Goal: Transaction & Acquisition: Purchase product/service

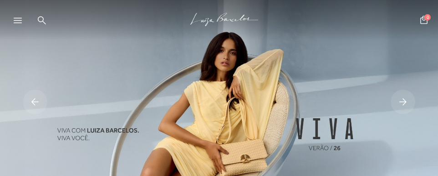
click at [15, 20] on icon at bounding box center [18, 20] width 8 height 5
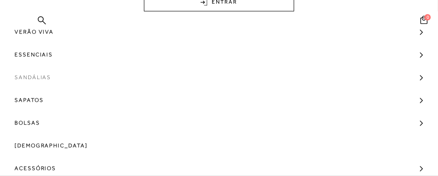
scroll to position [106, 0]
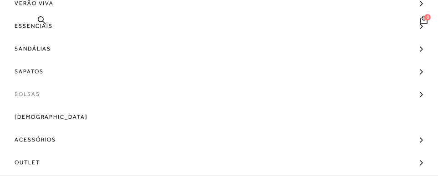
click at [27, 92] on span "Bolsas" at bounding box center [27, 94] width 25 height 23
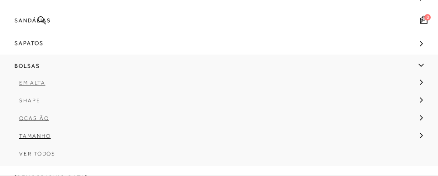
scroll to position [43, 0]
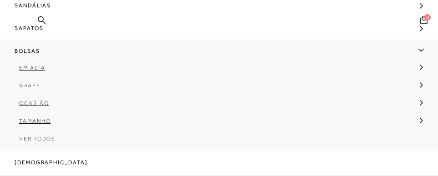
click at [25, 139] on span "Ver Todos" at bounding box center [37, 139] width 36 height 6
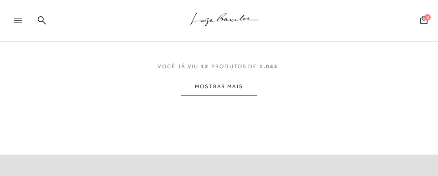
scroll to position [637, 0]
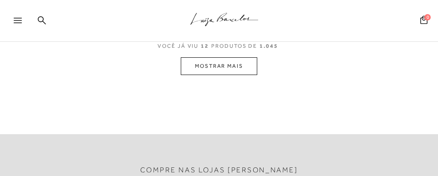
click at [231, 62] on button "MOSTRAR MAIS" at bounding box center [219, 66] width 76 height 18
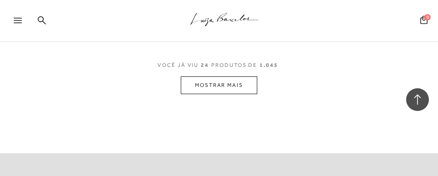
scroll to position [1061, 0]
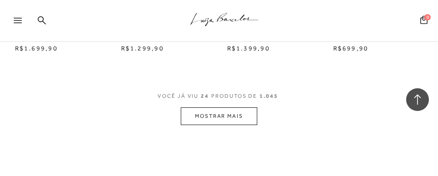
click at [217, 113] on button "MOSTRAR MAIS" at bounding box center [219, 116] width 76 height 18
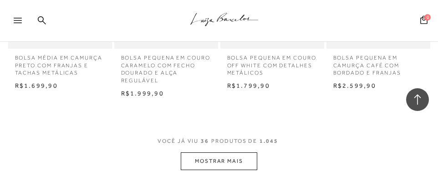
scroll to position [1592, 0]
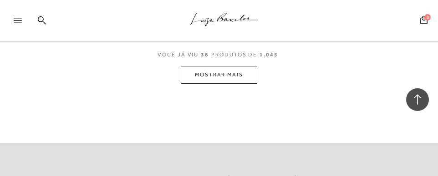
click at [231, 74] on button "MOSTRAR MAIS" at bounding box center [219, 75] width 76 height 18
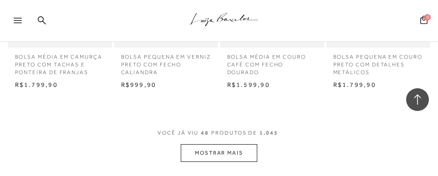
scroll to position [2016, 0]
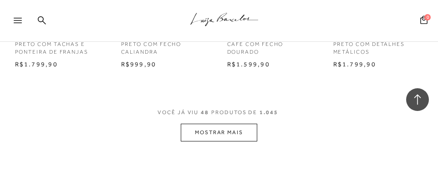
click at [239, 131] on button "MOSTRAR MAIS" at bounding box center [219, 133] width 76 height 18
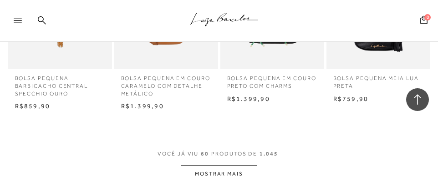
scroll to position [2547, 0]
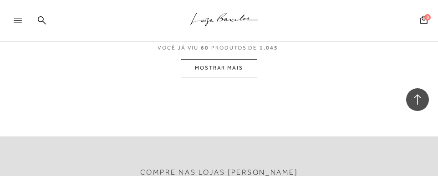
click at [235, 67] on button "MOSTRAR MAIS" at bounding box center [219, 68] width 76 height 18
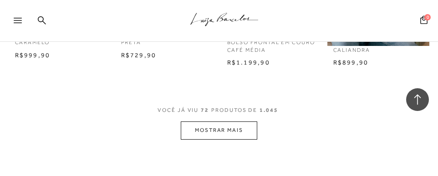
scroll to position [2971, 0]
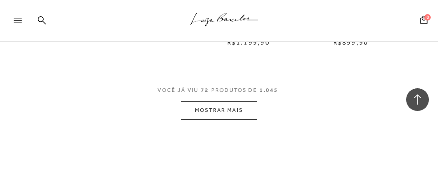
click at [203, 116] on button "MOSTRAR MAIS" at bounding box center [219, 110] width 76 height 18
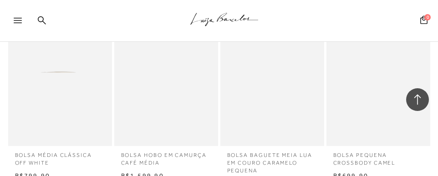
scroll to position [3396, 0]
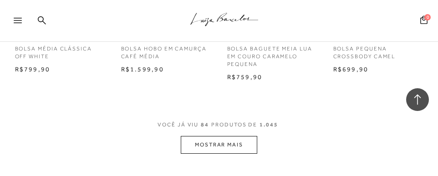
click at [222, 139] on button "MOSTRAR MAIS" at bounding box center [219, 145] width 76 height 18
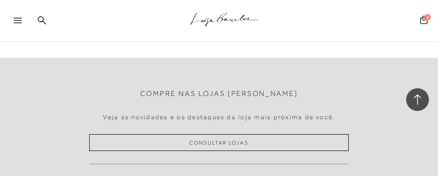
scroll to position [3927, 0]
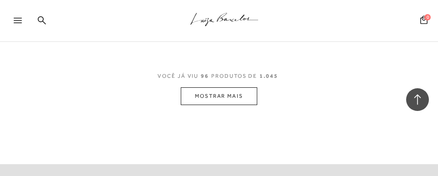
click at [231, 102] on button "MOSTRAR MAIS" at bounding box center [219, 96] width 76 height 18
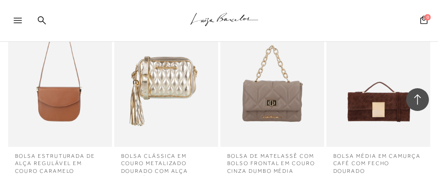
click at [236, 98] on div "BOLSA DE MATELASSÊ COM BOLSO FRONTAL EM COURO CINZA DUMBO MÉDIA" at bounding box center [272, 90] width 104 height 111
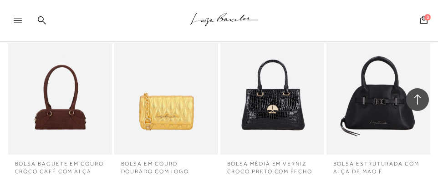
scroll to position [4351, 0]
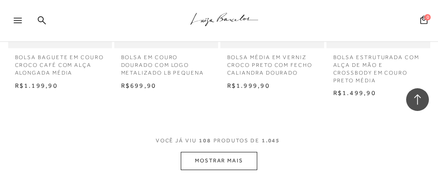
click at [219, 156] on button "MOSTRAR MAIS" at bounding box center [219, 161] width 76 height 18
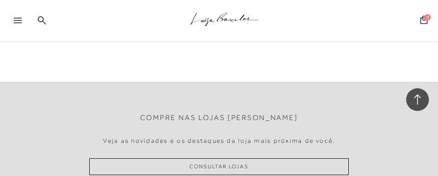
scroll to position [4882, 0]
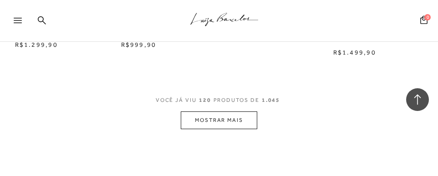
click at [244, 118] on button "MOSTRAR MAIS" at bounding box center [219, 120] width 76 height 18
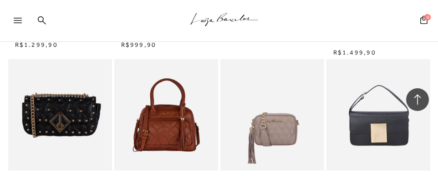
click at [21, 16] on div at bounding box center [22, 23] width 16 height 14
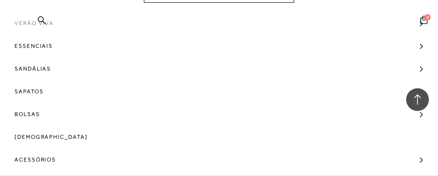
scroll to position [106, 0]
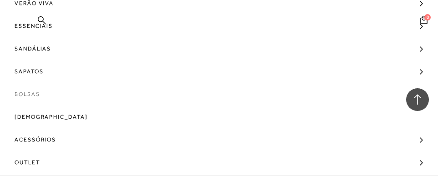
click at [33, 92] on span "Bolsas" at bounding box center [27, 94] width 25 height 23
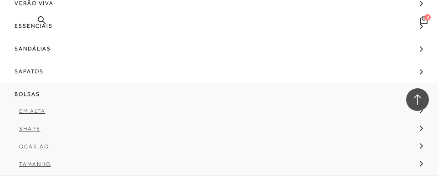
scroll to position [43, 0]
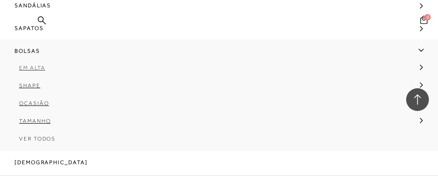
click at [30, 65] on span "Em Alta" at bounding box center [32, 68] width 26 height 6
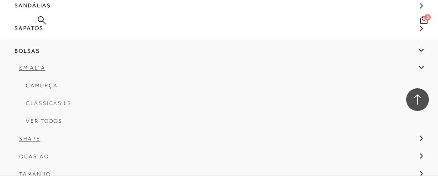
click at [55, 103] on span "Clássicas LB" at bounding box center [48, 103] width 45 height 6
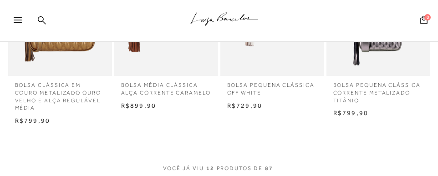
scroll to position [531, 0]
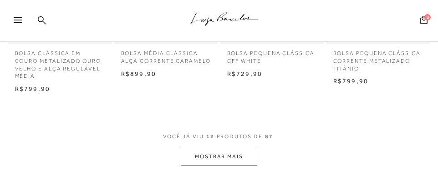
click at [222, 156] on button "MOSTRAR MAIS" at bounding box center [219, 157] width 76 height 18
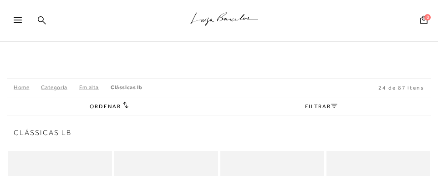
scroll to position [0, 0]
click at [401, 89] on span "24 de 87 itens" at bounding box center [401, 89] width 46 height 6
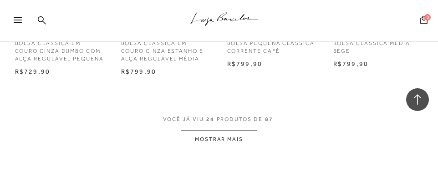
scroll to position [1061, 0]
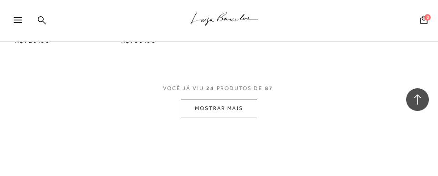
click at [233, 109] on button "MOSTRAR MAIS" at bounding box center [219, 109] width 76 height 18
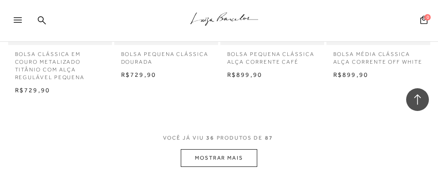
scroll to position [1592, 0]
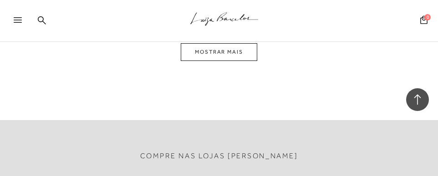
click at [231, 60] on button "MOSTRAR MAIS" at bounding box center [219, 52] width 76 height 18
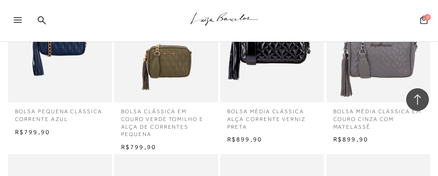
scroll to position [2066, 0]
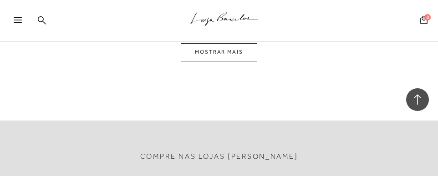
click at [231, 55] on button "MOSTRAR MAIS" at bounding box center [219, 52] width 76 height 18
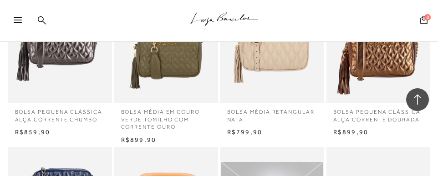
scroll to position [2540, 0]
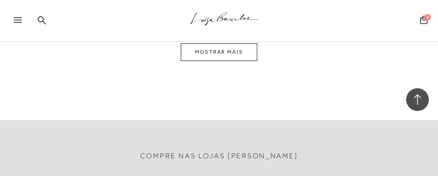
click at [239, 57] on button "MOSTRAR MAIS" at bounding box center [219, 52] width 76 height 18
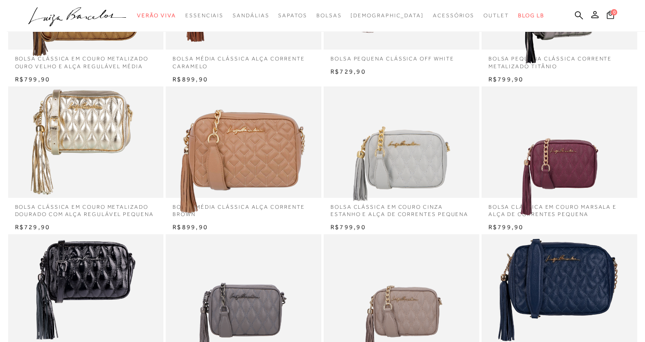
scroll to position [531, 0]
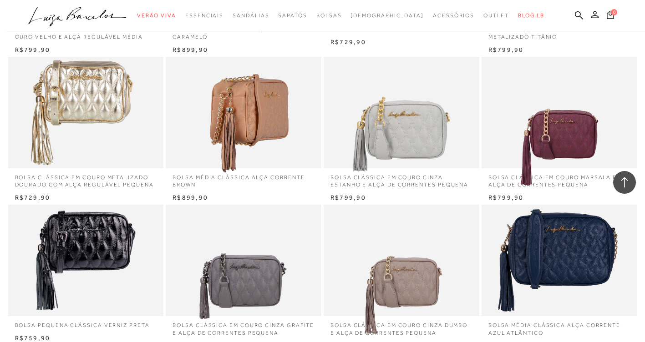
click at [249, 135] on img at bounding box center [243, 112] width 154 height 231
